Goal: Information Seeking & Learning: Find contact information

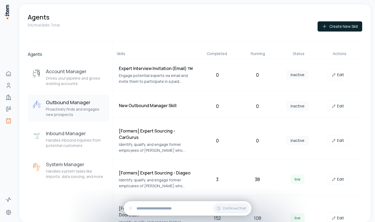
scroll to position [199, 0]
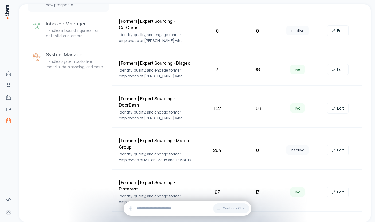
scroll to position [109, 0]
click at [337, 65] on link "Edit" at bounding box center [337, 70] width 21 height 11
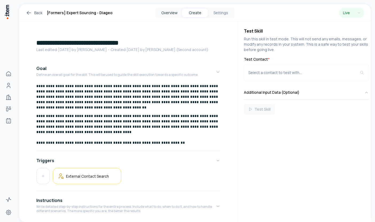
click at [166, 13] on button "Overview" at bounding box center [169, 13] width 26 height 9
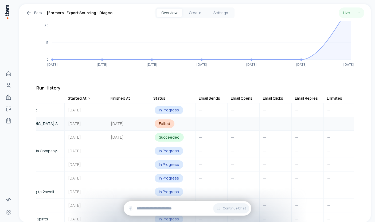
scroll to position [0, 165]
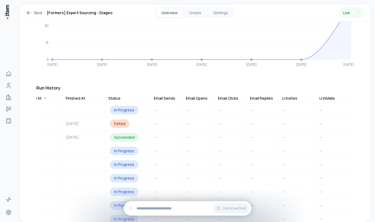
click at [227, 96] on div "Email Clicks" at bounding box center [228, 98] width 20 height 5
click at [200, 96] on div "Email Opens" at bounding box center [197, 98] width 22 height 5
click at [222, 96] on div "Email Clicks" at bounding box center [228, 98] width 20 height 5
click at [167, 96] on div "Email Sends" at bounding box center [164, 98] width 21 height 5
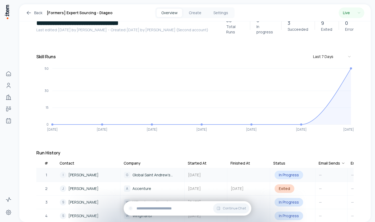
scroll to position [0, 0]
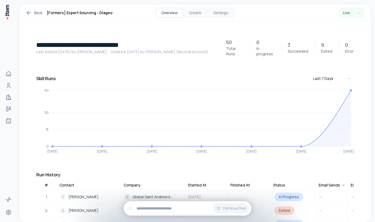
click at [29, 12] on icon at bounding box center [29, 13] width 6 height 6
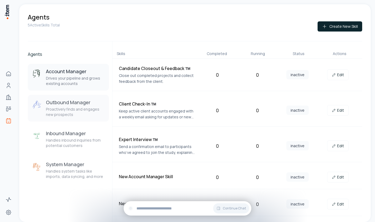
click at [65, 104] on h3 "Outbound Manager" at bounding box center [75, 102] width 59 height 6
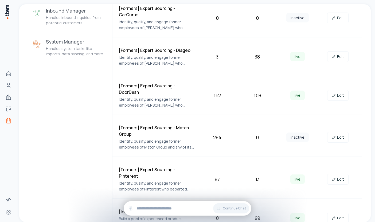
scroll to position [199, 0]
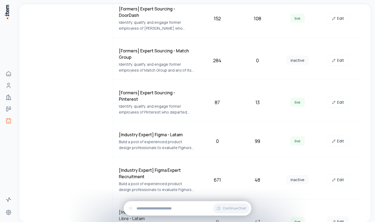
click at [338, 216] on link "Edit" at bounding box center [337, 221] width 21 height 11
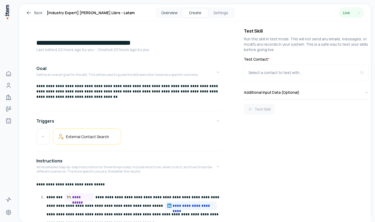
click at [164, 12] on button "Overview" at bounding box center [169, 13] width 26 height 9
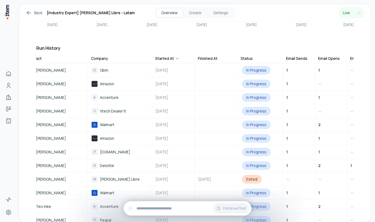
scroll to position [0, 127]
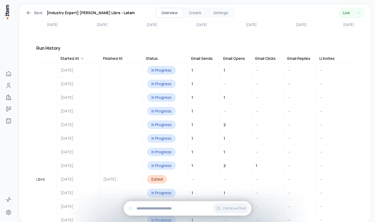
click at [229, 56] on div "Email Opens" at bounding box center [234, 58] width 22 height 5
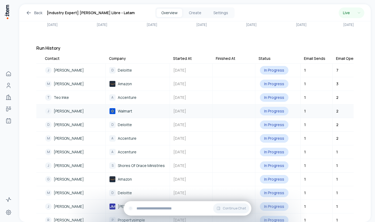
scroll to position [0, 0]
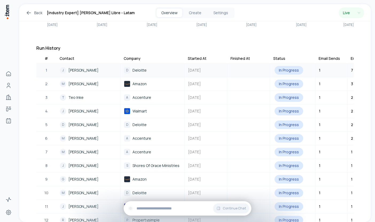
click at [79, 67] on span "[PERSON_NAME]" at bounding box center [83, 70] width 30 height 6
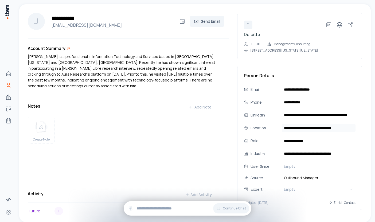
drag, startPoint x: 284, startPoint y: 129, endPoint x: 354, endPoint y: 129, distance: 69.4
click at [354, 129] on input "**********" at bounding box center [319, 128] width 74 height 9
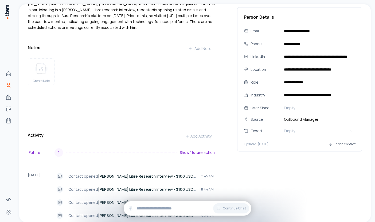
scroll to position [149, 0]
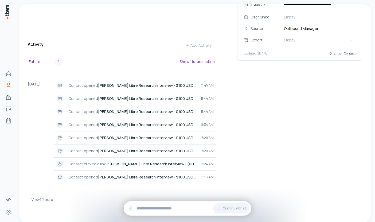
click at [43, 199] on button "View 12 more" at bounding box center [43, 199] width 22 height 11
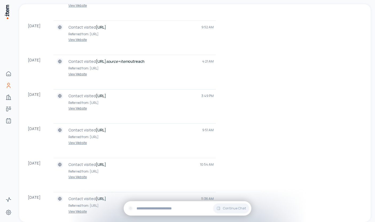
scroll to position [473, 0]
click at [114, 102] on p "Referred from: [URL]" at bounding box center [140, 102] width 145 height 5
drag, startPoint x: 91, startPoint y: 103, endPoint x: 124, endPoint y: 102, distance: 33.6
click at [124, 102] on p "Referred from: [URL]" at bounding box center [140, 102] width 145 height 5
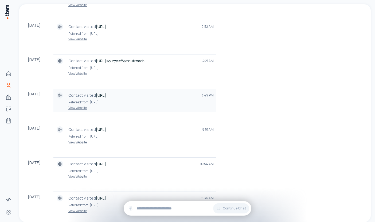
copy p "[URL]"
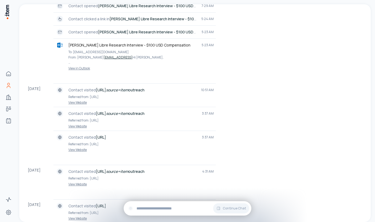
scroll to position [235, 0]
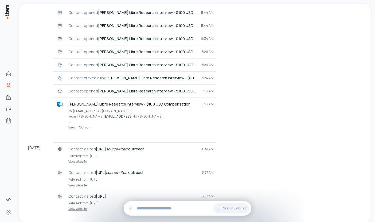
click at [274, 140] on div "**********" at bounding box center [295, 133] width 133 height 729
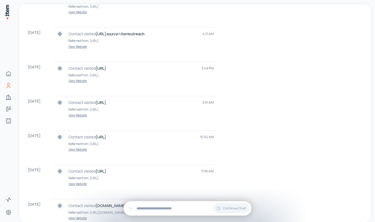
scroll to position [529, 0]
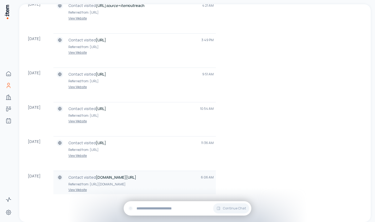
drag, startPoint x: 109, startPoint y: 184, endPoint x: 151, endPoint y: 184, distance: 41.9
click at [151, 184] on p "Referred from: [URL][DOMAIN_NAME]" at bounding box center [140, 184] width 145 height 5
copy p "[DOMAIN_NAME][URL]"
